Goal: Information Seeking & Learning: Learn about a topic

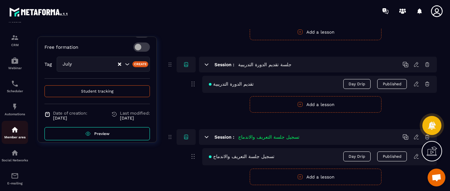
scroll to position [66, 0]
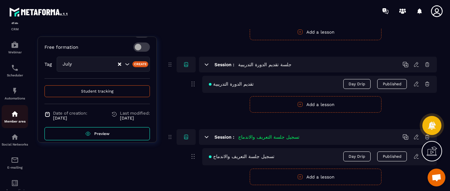
click at [16, 111] on img at bounding box center [15, 114] width 8 height 8
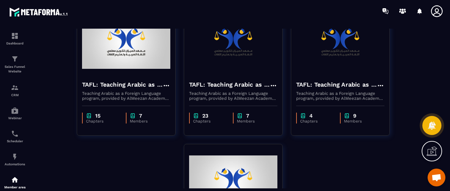
scroll to position [31, 0]
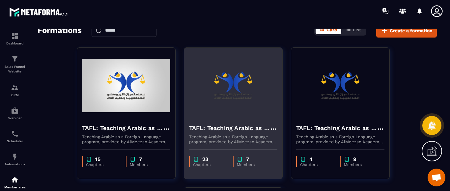
click at [225, 137] on p "Teaching Arabic as a Foreign Language program, provided by AlMeezan Academy in …" at bounding box center [233, 139] width 88 height 10
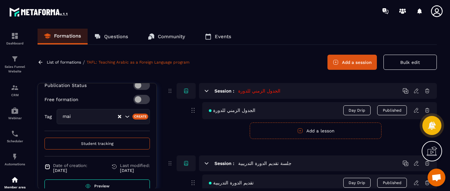
scroll to position [179, 0]
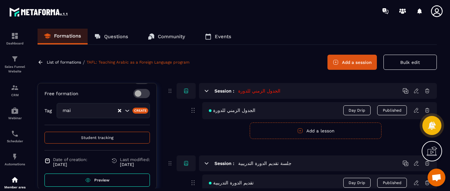
click at [97, 178] on span "Preview" at bounding box center [101, 180] width 15 height 5
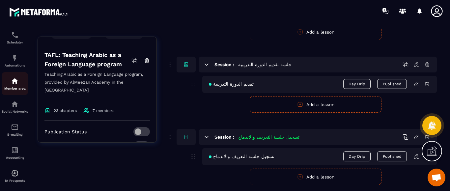
scroll to position [106, 0]
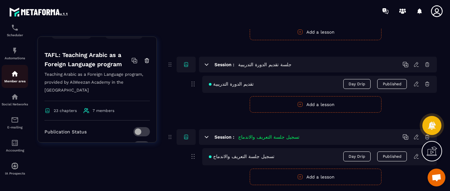
click at [15, 76] on img at bounding box center [15, 74] width 8 height 8
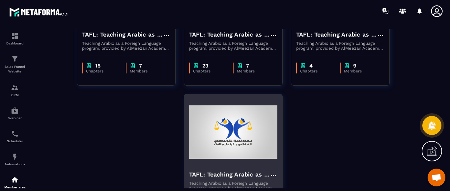
scroll to position [165, 0]
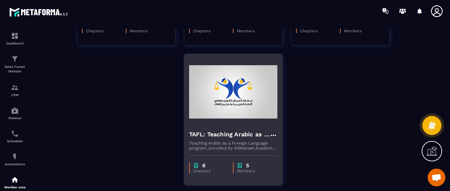
click at [240, 128] on div "TAFL: Teaching Arabic as a Foreign Language program - july Teaching Arabic as a…" at bounding box center [233, 138] width 98 height 26
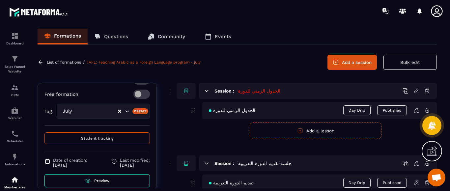
scroll to position [188, 0]
click at [94, 178] on span "Preview" at bounding box center [101, 180] width 15 height 5
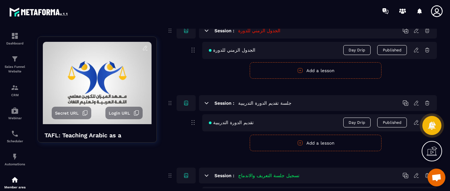
scroll to position [0, 0]
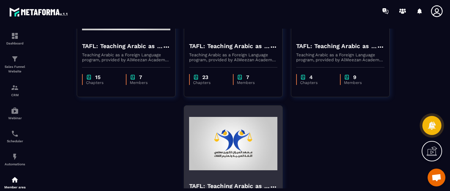
scroll to position [99, 0]
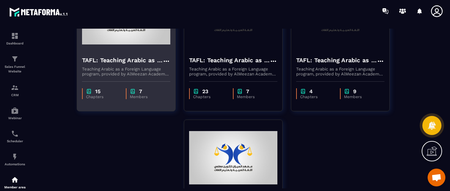
click at [121, 36] on img at bounding box center [126, 18] width 88 height 66
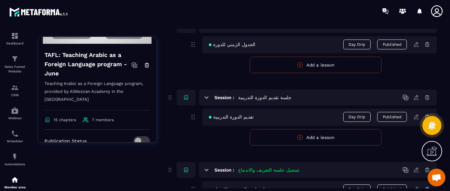
scroll to position [49, 0]
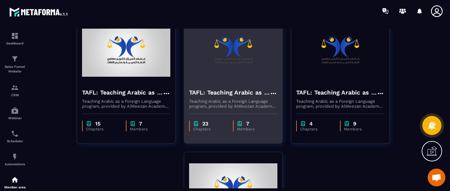
scroll to position [66, 0]
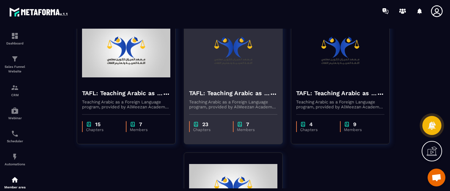
click at [240, 84] on div "TAFL: Teaching Arabic as a Foreign Language program Teaching Arabic as a Foreig…" at bounding box center [233, 97] width 98 height 26
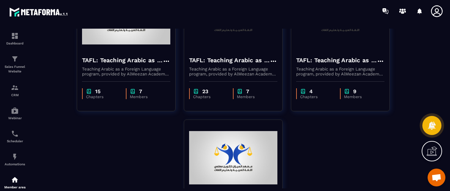
scroll to position [66, 0]
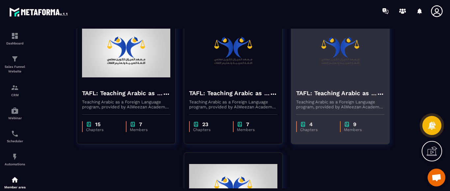
click at [346, 100] on p "Teaching Arabic as a Foreign Language program, provided by AlMeezan Academy in …" at bounding box center [340, 104] width 88 height 10
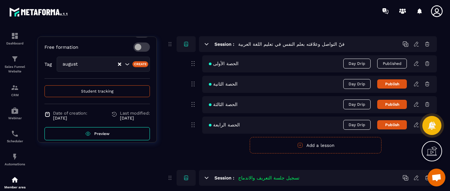
scroll to position [66, 0]
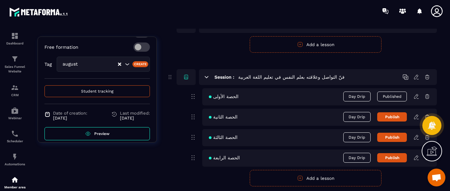
click at [100, 131] on span "Preview" at bounding box center [101, 133] width 15 height 5
